Goal: Task Accomplishment & Management: Use online tool/utility

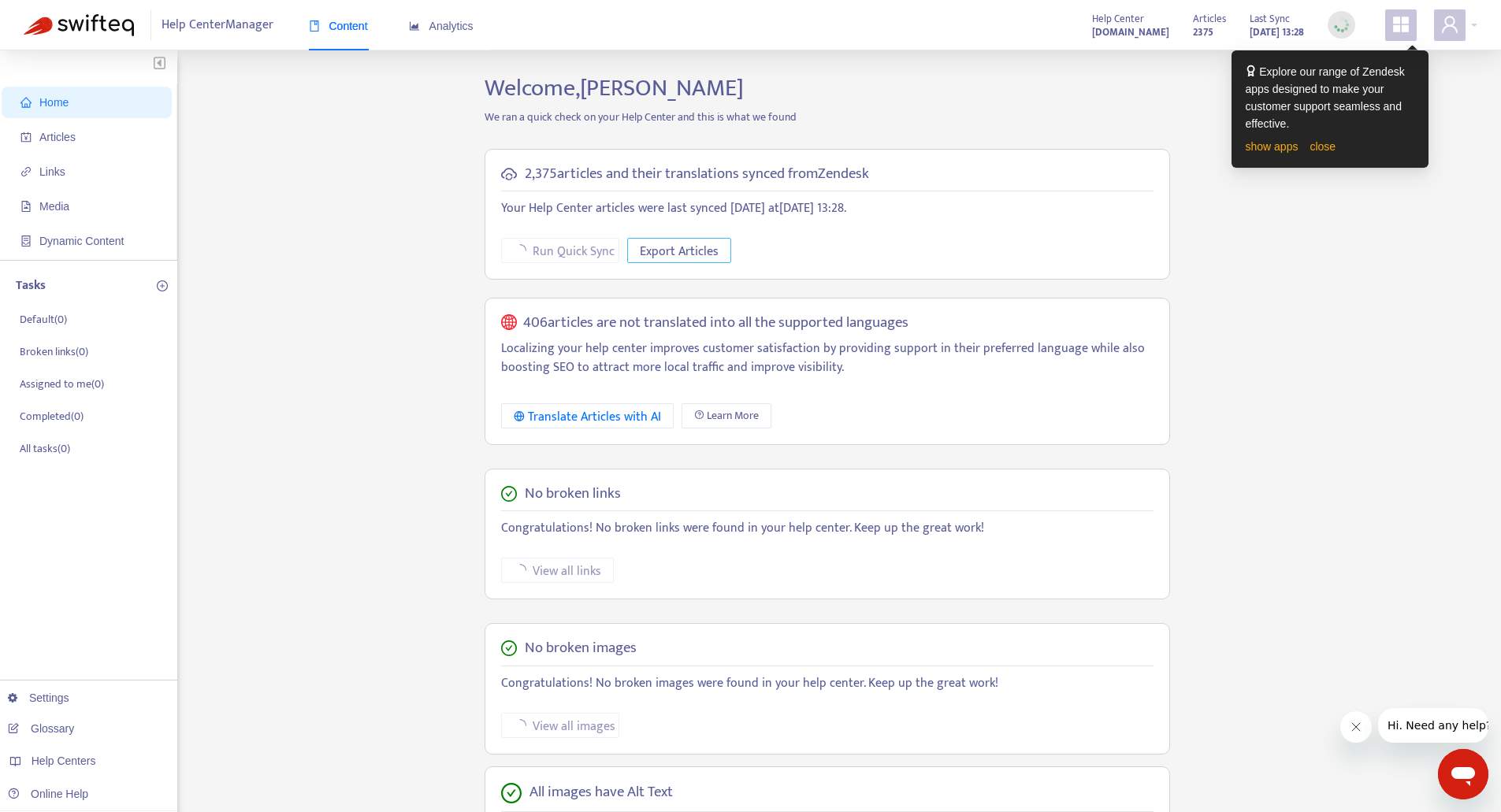
click at [689, 242] on span "Export Articles" at bounding box center [679, 252] width 79 height 20
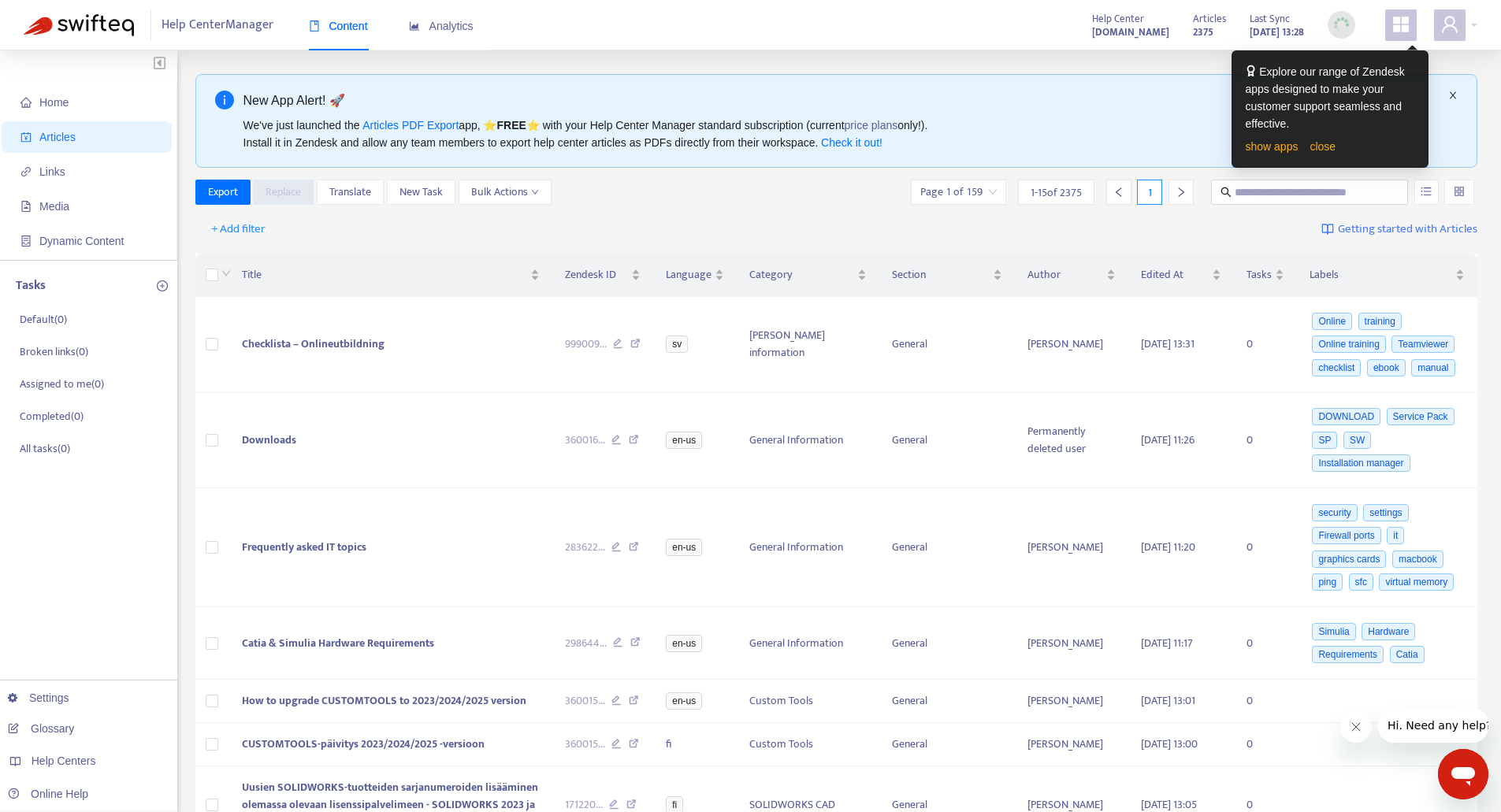
click at [1453, 97] on icon "close" at bounding box center [1453, 95] width 9 height 9
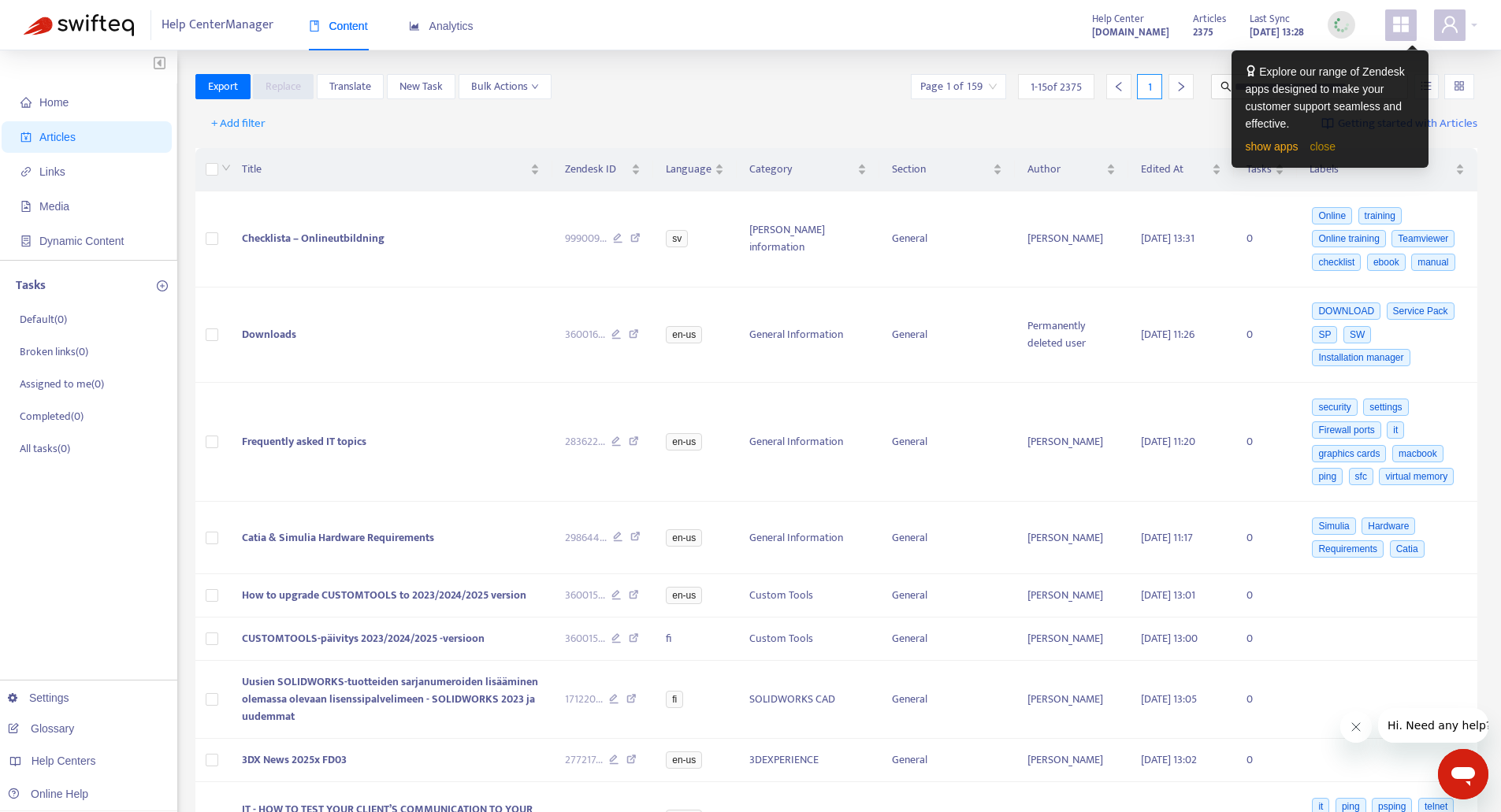
click at [1320, 146] on link "close" at bounding box center [1322, 146] width 26 height 12
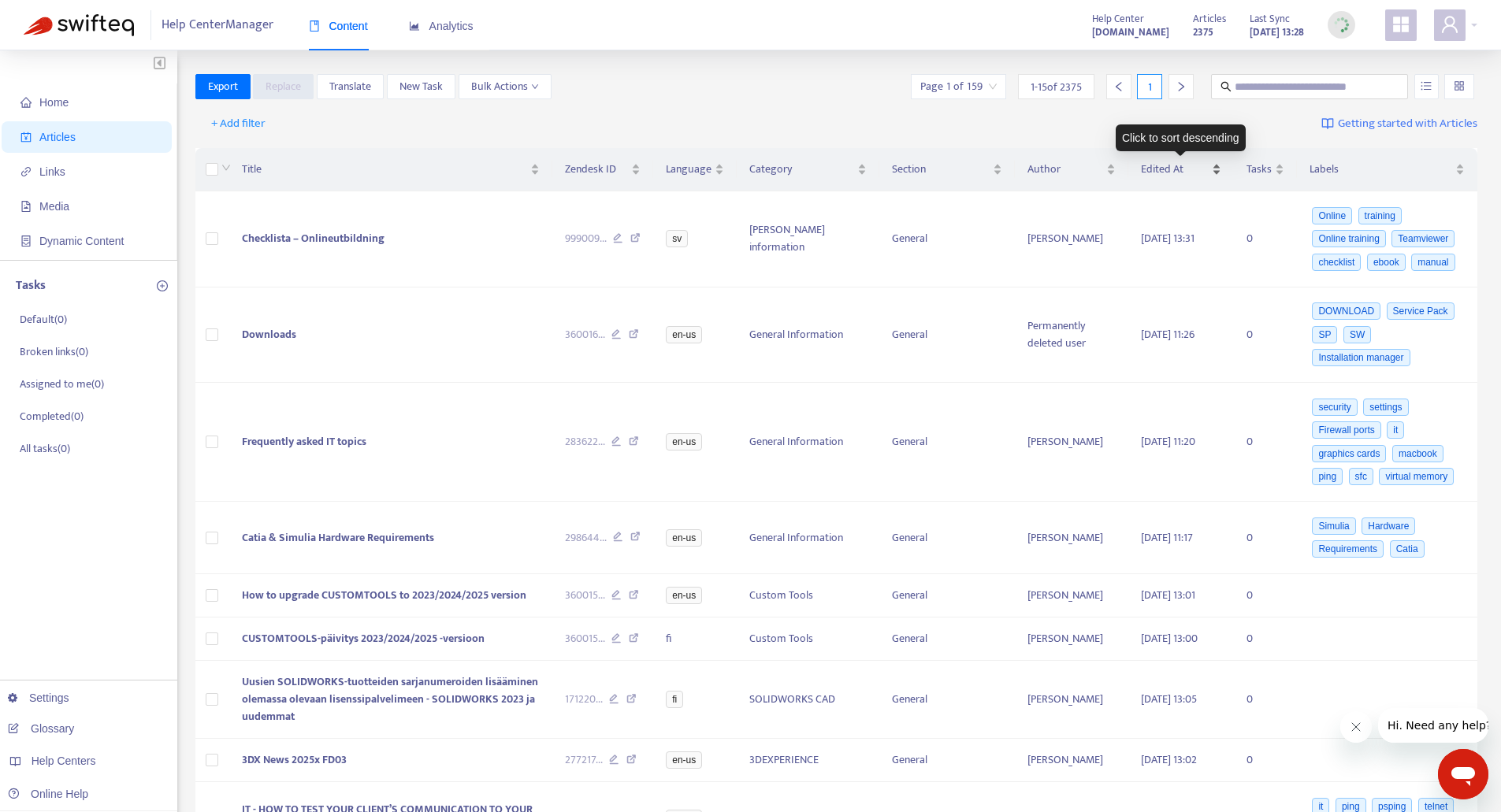
click at [1219, 177] on div "Edited At" at bounding box center [1181, 169] width 80 height 17
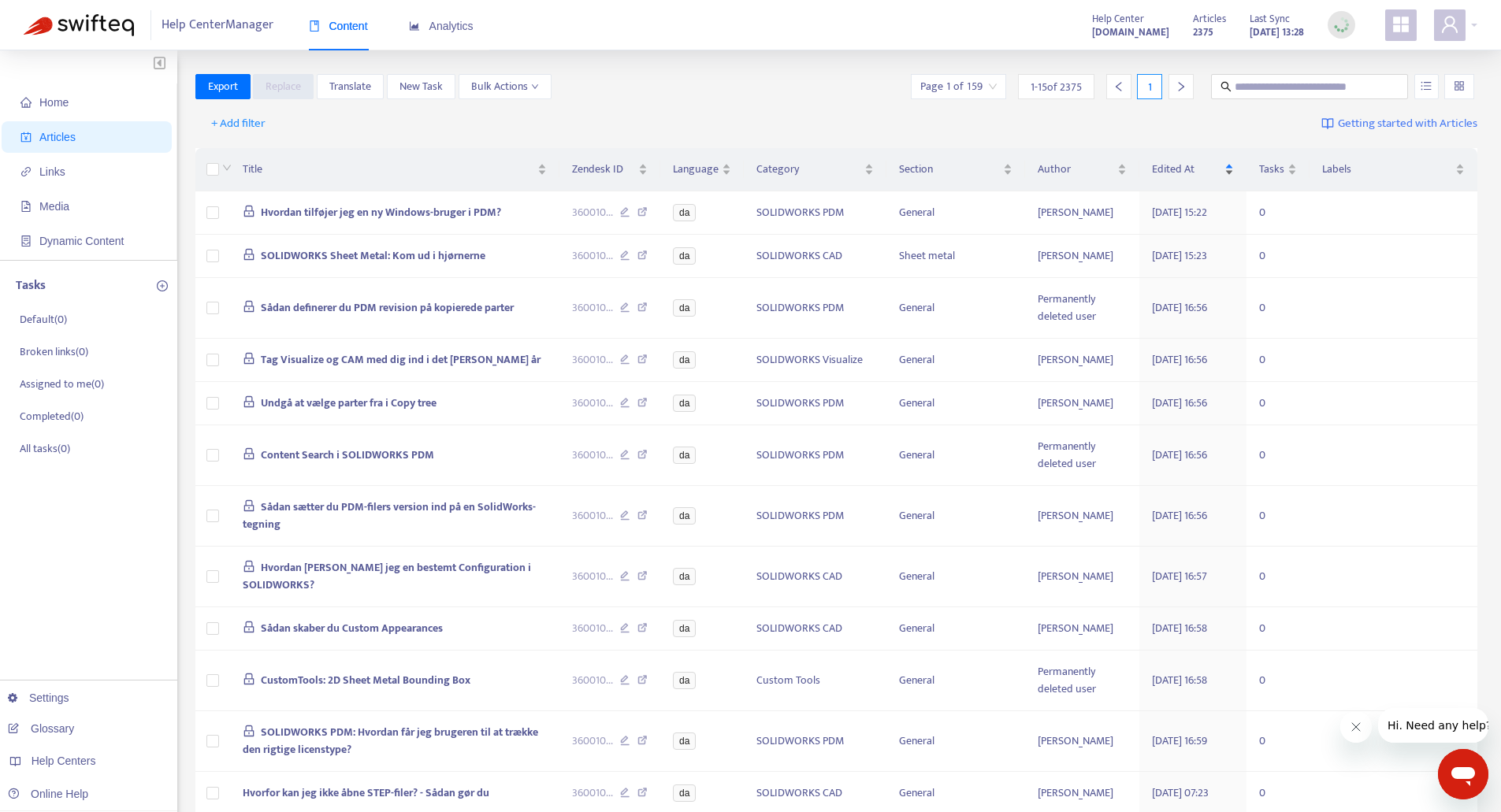
click at [1228, 174] on div "Edited At" at bounding box center [1193, 169] width 82 height 17
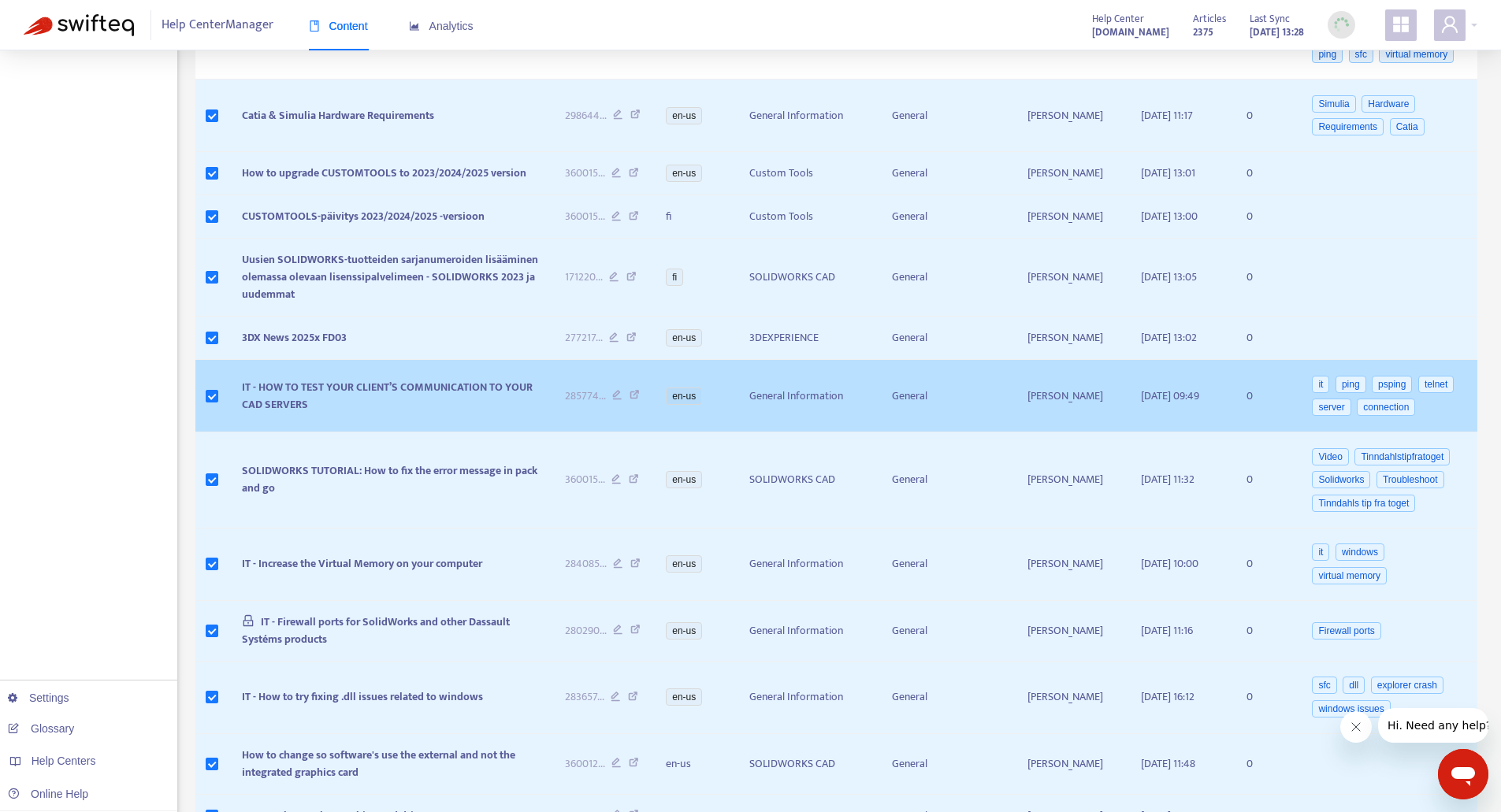
scroll to position [569, 0]
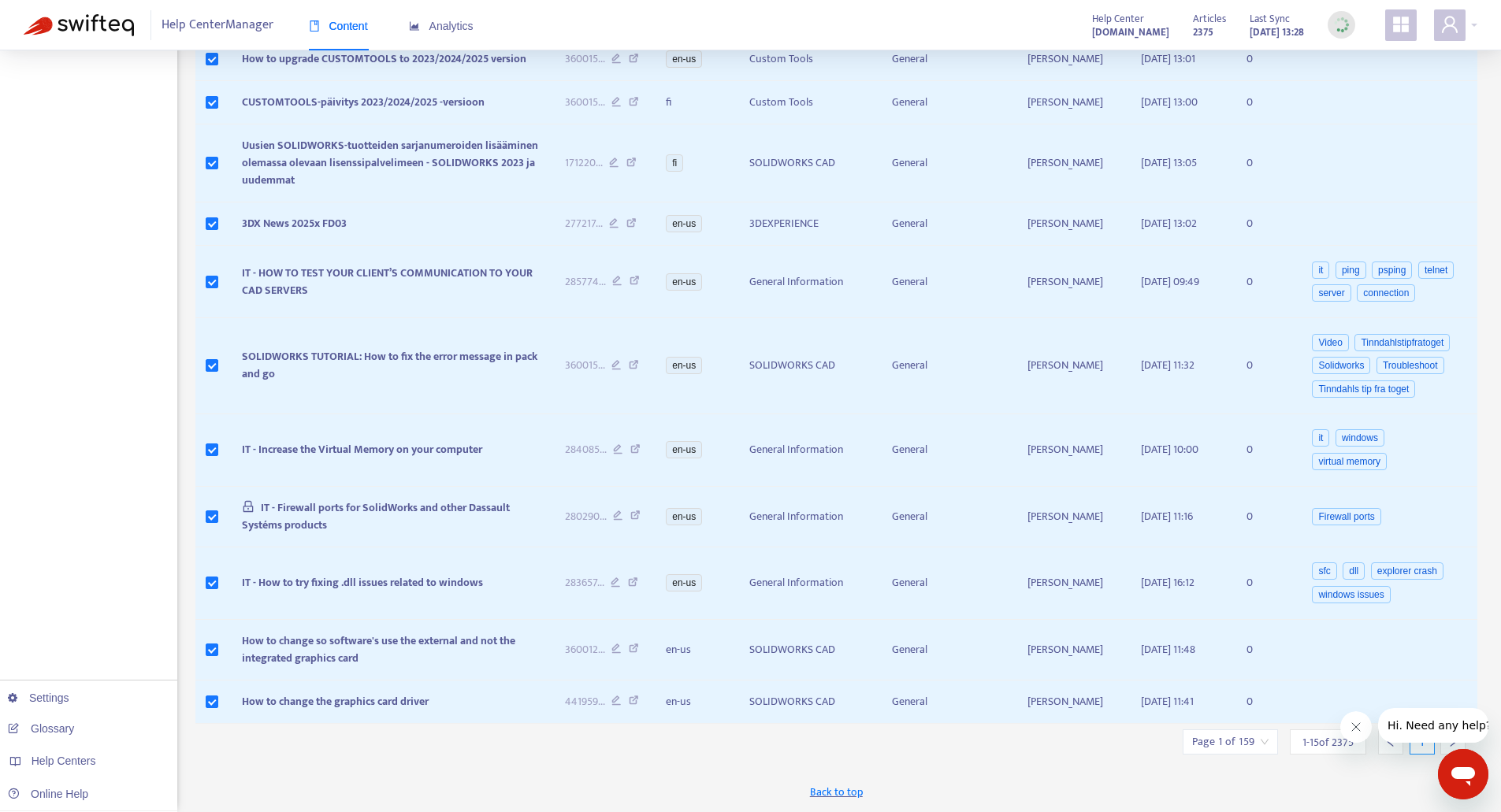
click at [1355, 728] on icon "Close message from company" at bounding box center [1355, 726] width 7 height 7
click at [1456, 741] on icon "right" at bounding box center [1453, 741] width 11 height 11
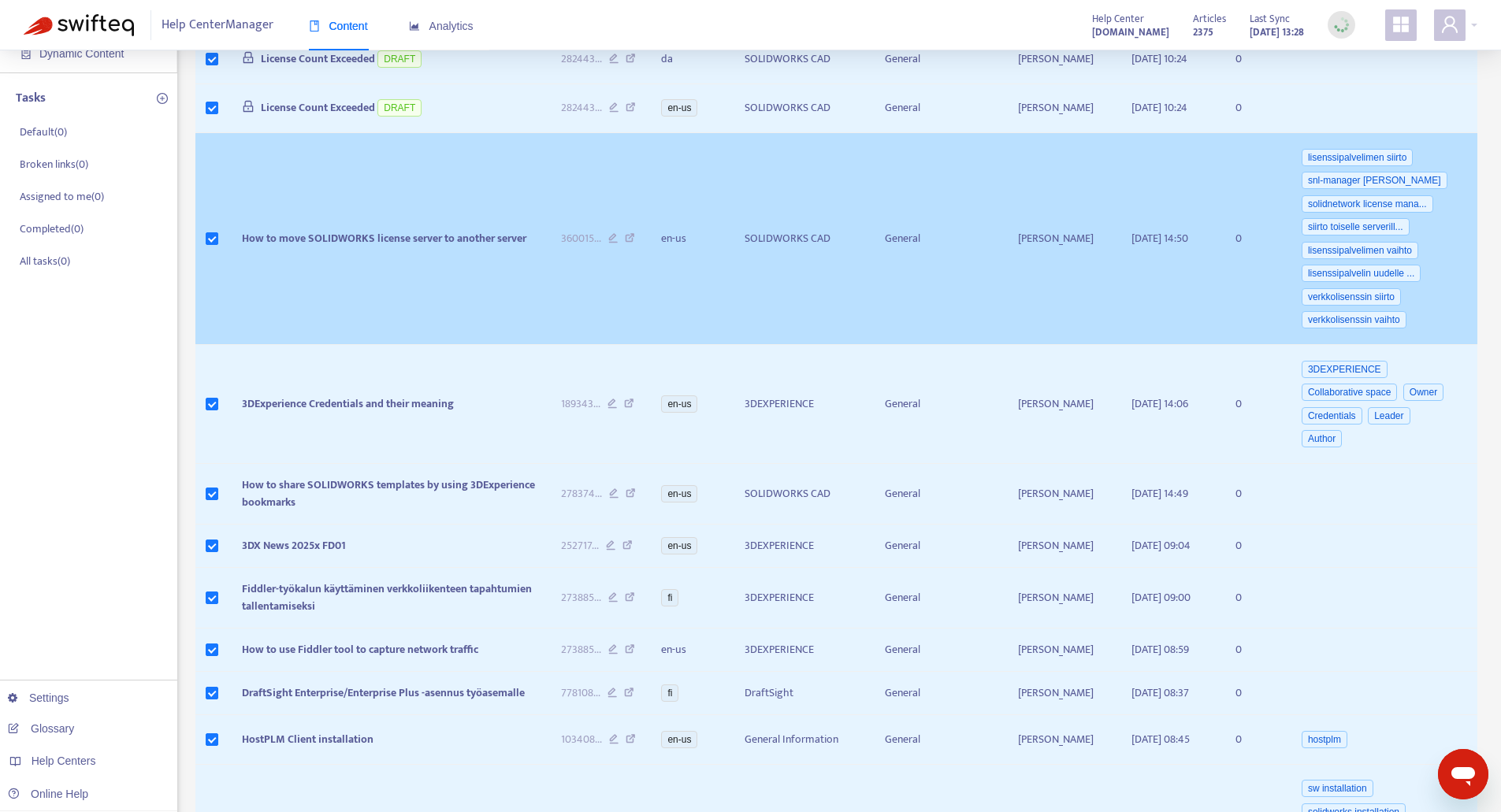
scroll to position [0, 0]
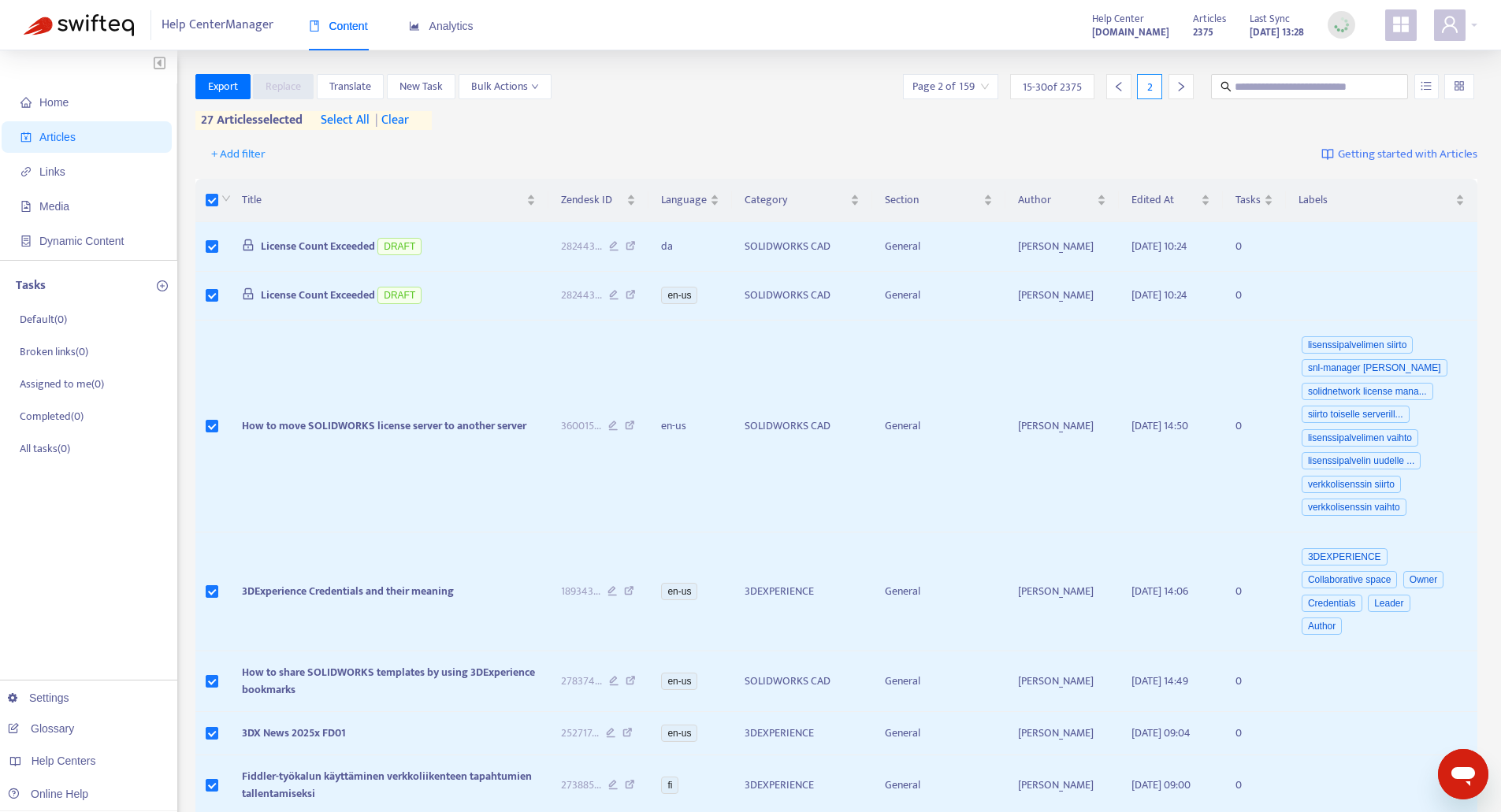
click at [441, 164] on div "+ Add filter Getting started with Articles" at bounding box center [836, 154] width 1283 height 37
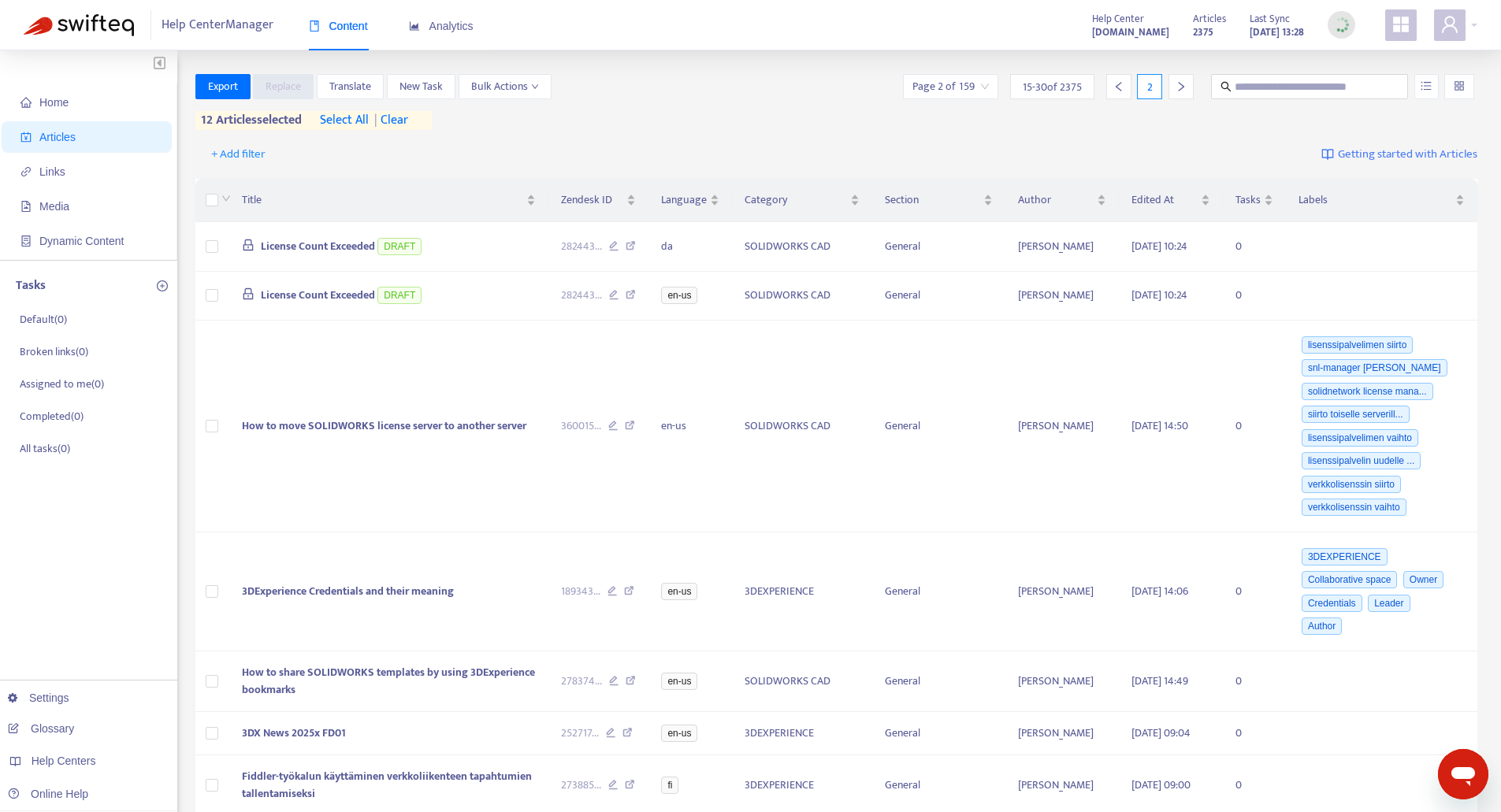
click at [393, 174] on div "Title Zendesk ID Language Category Section Author Edited At Tasks Labels Licens…" at bounding box center [836, 736] width 1283 height 1124
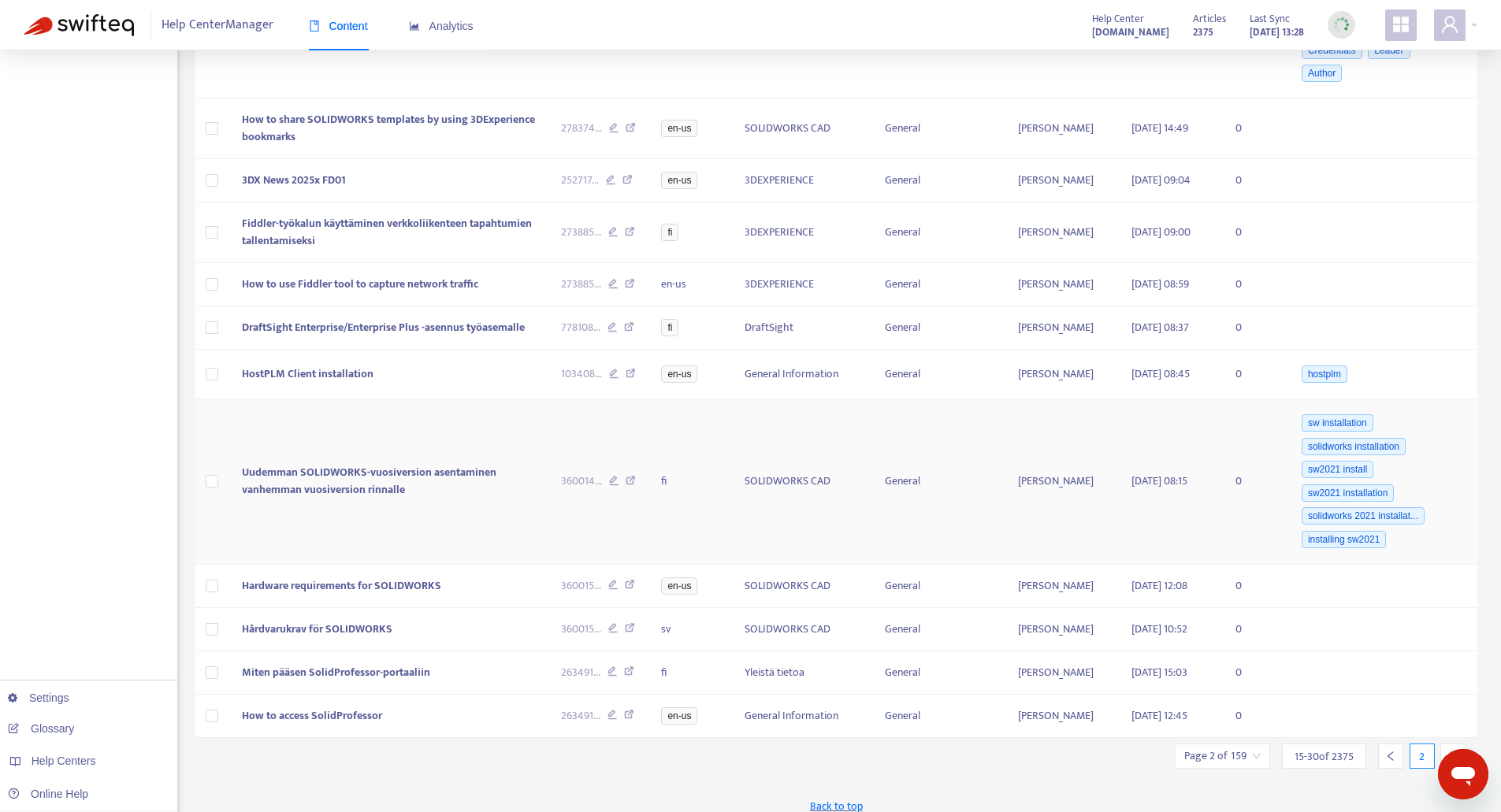
scroll to position [637, 0]
